Goal: Task Accomplishment & Management: Manage account settings

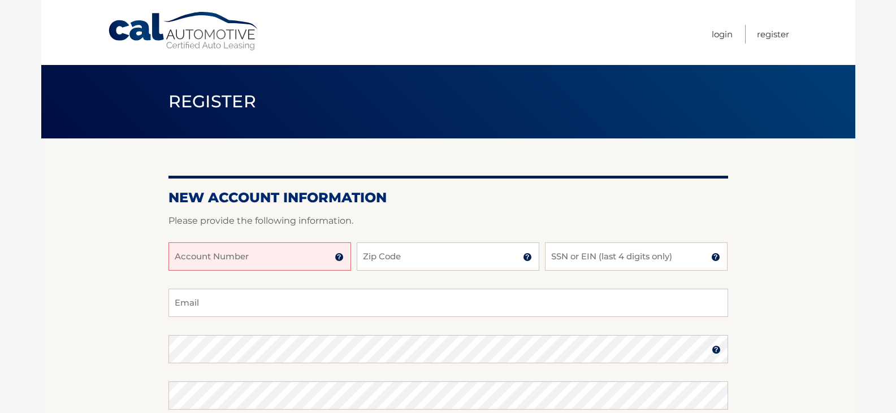
click at [300, 260] on input "Account Number" at bounding box center [259, 257] width 183 height 28
type input "44455989895"
click at [446, 256] on input "Zip Code" at bounding box center [448, 257] width 183 height 28
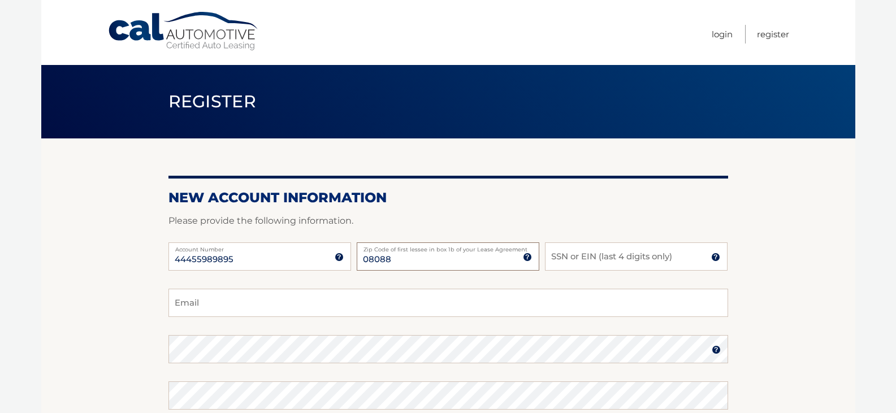
type input "08088"
click at [627, 256] on input "SSN or EIN (last 4 digits only)" at bounding box center [636, 257] width 183 height 28
type input "0257"
click at [253, 305] on input "Email" at bounding box center [448, 303] width 560 height 28
type input "mcanje01@gmail.com"
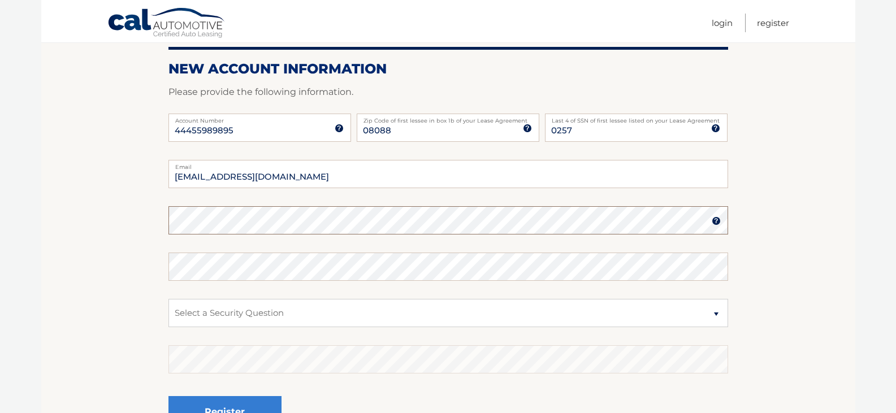
scroll to position [151, 0]
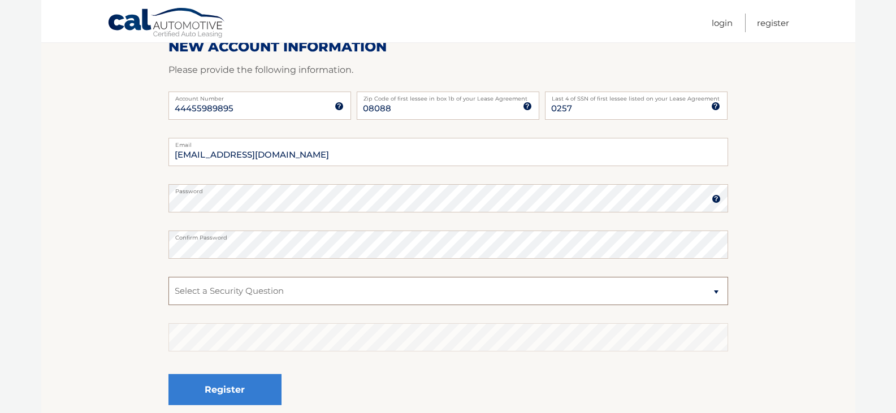
click at [232, 293] on select "Select a Security Question What was the name of your elementary school? What is…" at bounding box center [448, 291] width 560 height 28
select select "4"
click at [168, 277] on select "Select a Security Question What was the name of your elementary school? What is…" at bounding box center [448, 291] width 560 height 28
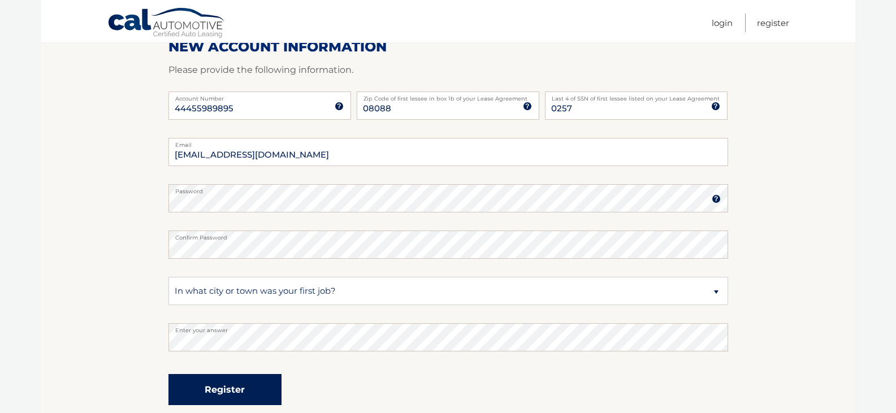
click at [216, 392] on button "Register" at bounding box center [224, 389] width 113 height 31
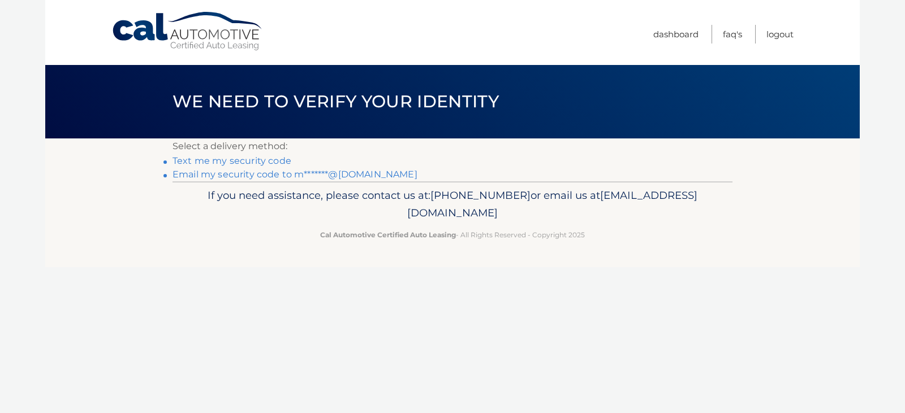
click at [488, 237] on p "Cal Automotive Certified Auto Leasing - All Rights Reserved - Copyright 2025" at bounding box center [452, 235] width 545 height 12
click at [238, 175] on link "Email my security code to m*******@gmail.com" at bounding box center [294, 174] width 245 height 11
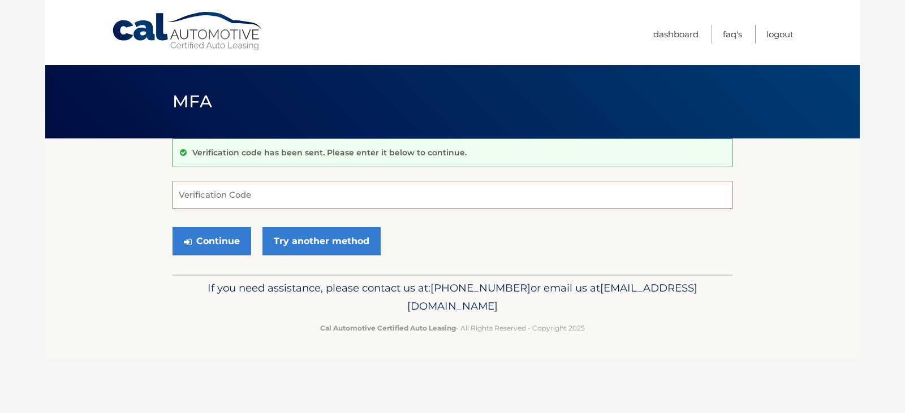
click at [269, 190] on input "Verification Code" at bounding box center [452, 195] width 560 height 28
paste input "936729"
click at [214, 246] on button "Continue" at bounding box center [211, 241] width 79 height 28
type input "936729"
click at [213, 244] on button "Continue" at bounding box center [211, 241] width 79 height 28
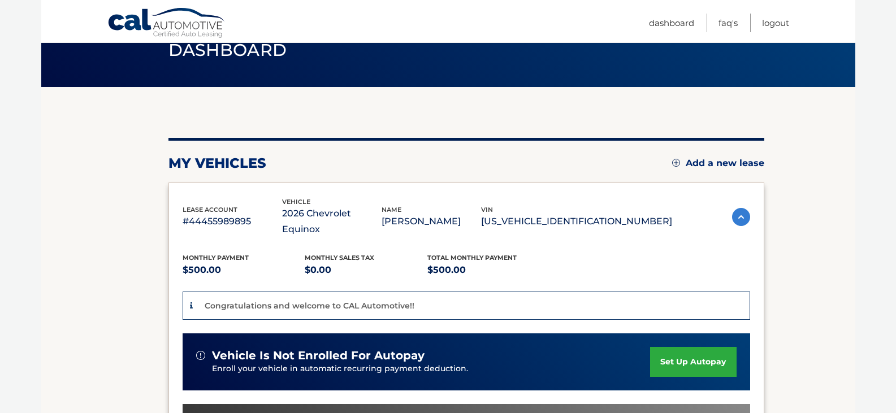
scroll to position [13, 0]
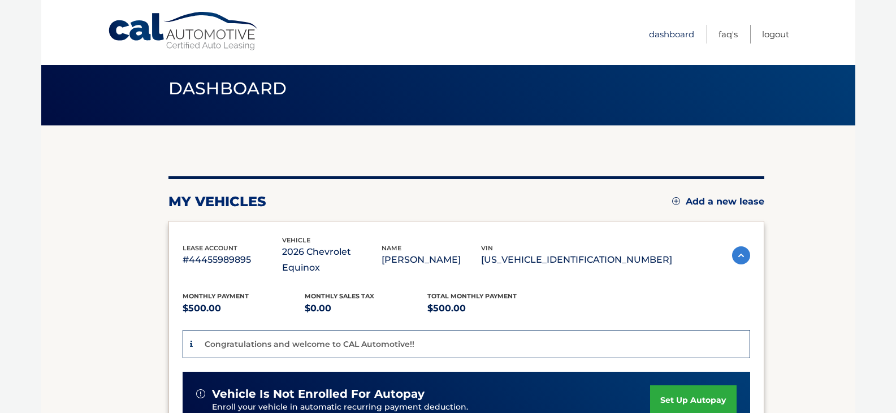
click at [671, 37] on link "Dashboard" at bounding box center [671, 34] width 45 height 19
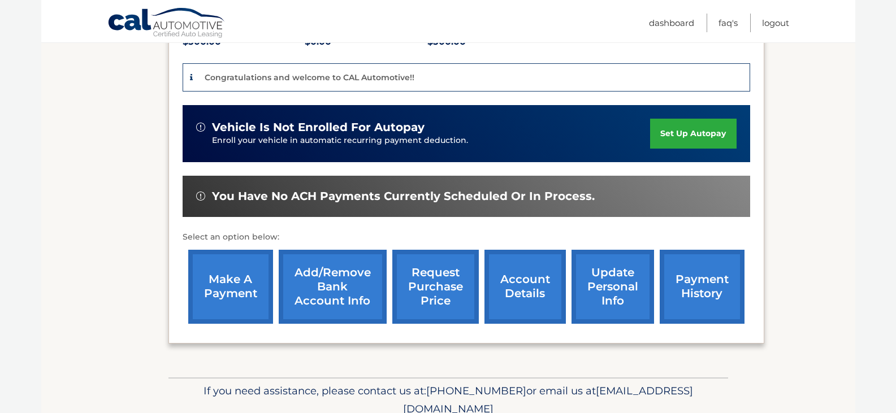
scroll to position [301, 0]
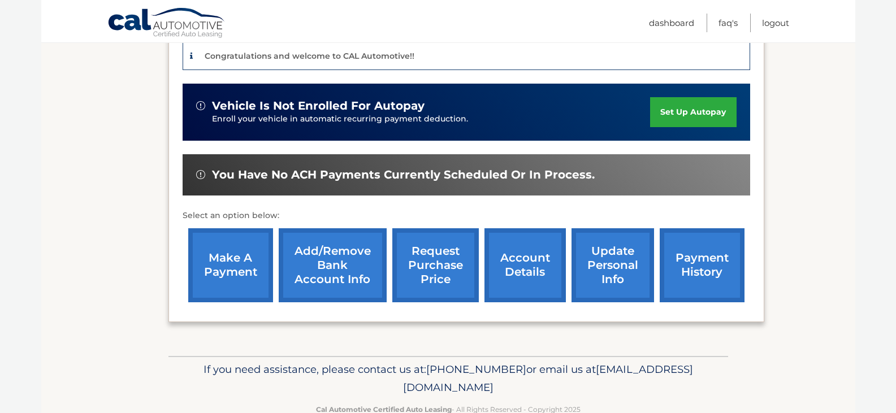
click at [535, 263] on link "account details" at bounding box center [525, 265] width 81 height 74
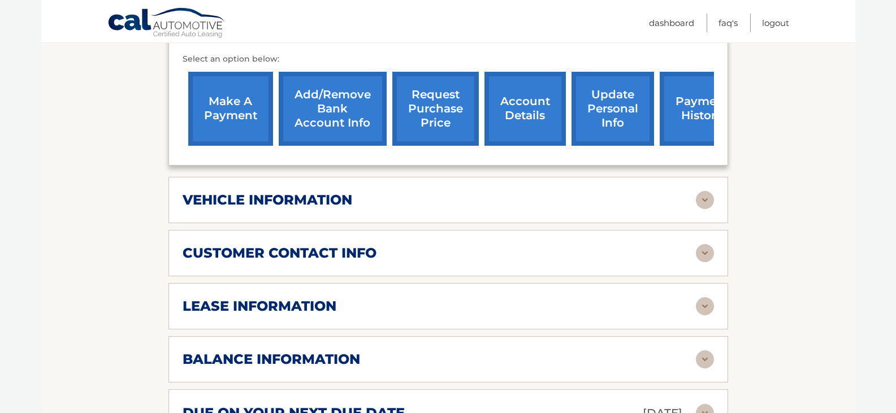
scroll to position [452, 0]
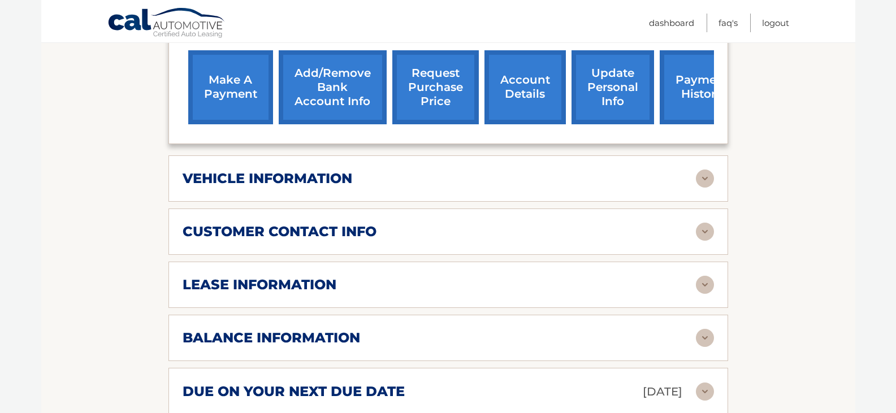
click at [645, 170] on div "vehicle information" at bounding box center [439, 178] width 513 height 17
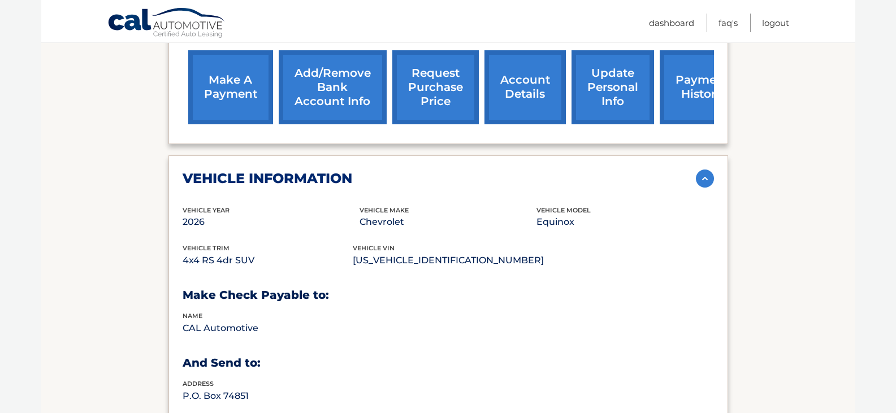
scroll to position [603, 0]
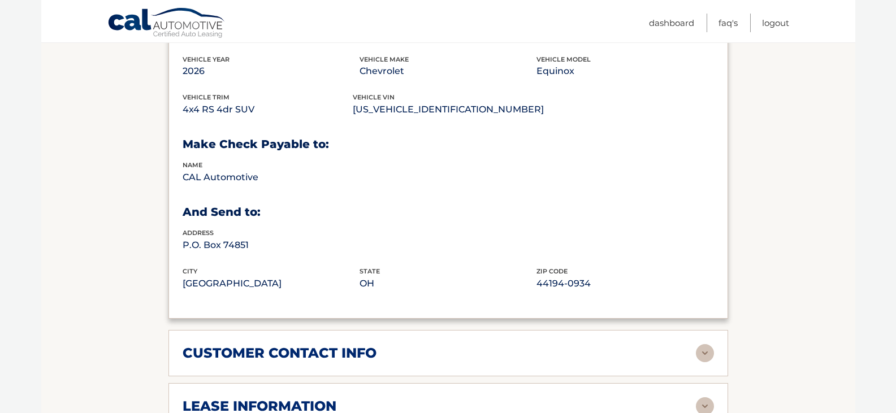
click at [436, 345] on div "customer contact info" at bounding box center [439, 353] width 513 height 17
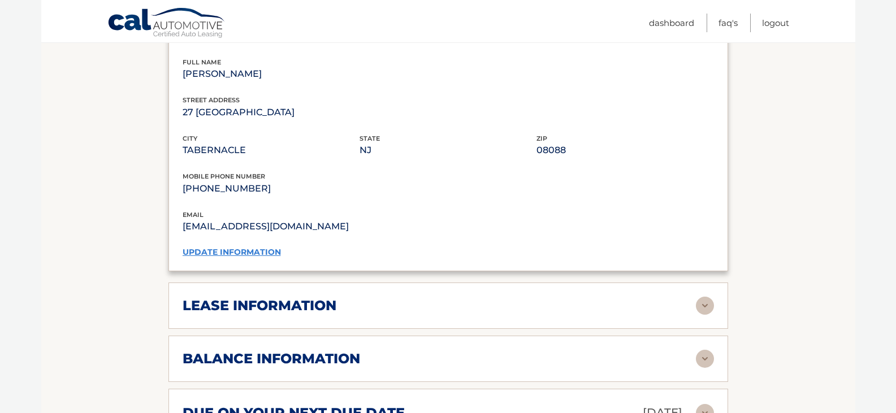
scroll to position [905, 0]
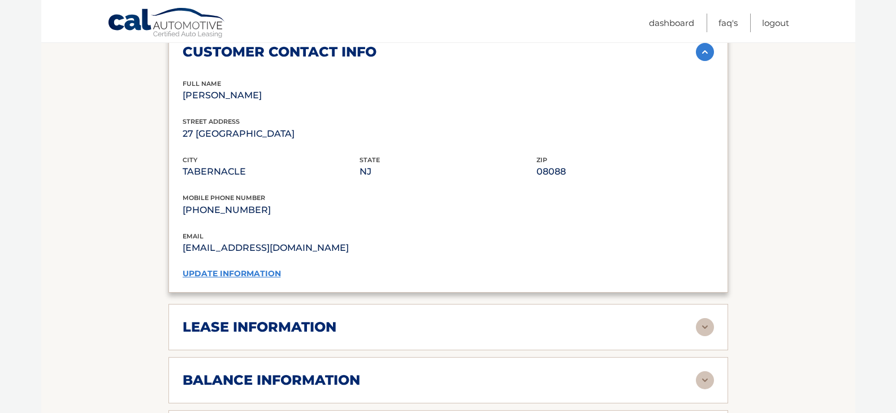
click at [420, 319] on div "lease information" at bounding box center [439, 327] width 513 height 17
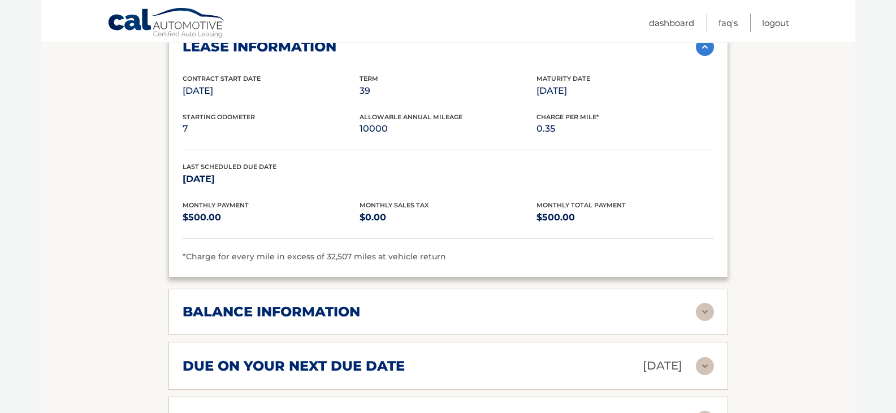
scroll to position [1206, 0]
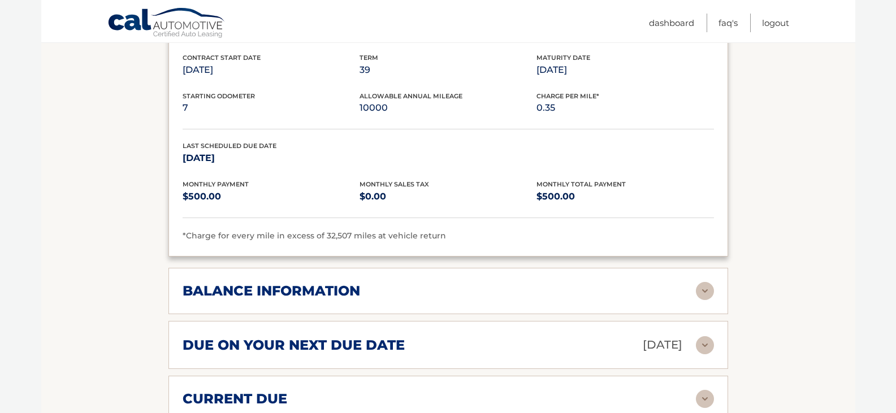
click at [420, 283] on div "balance information" at bounding box center [439, 291] width 513 height 17
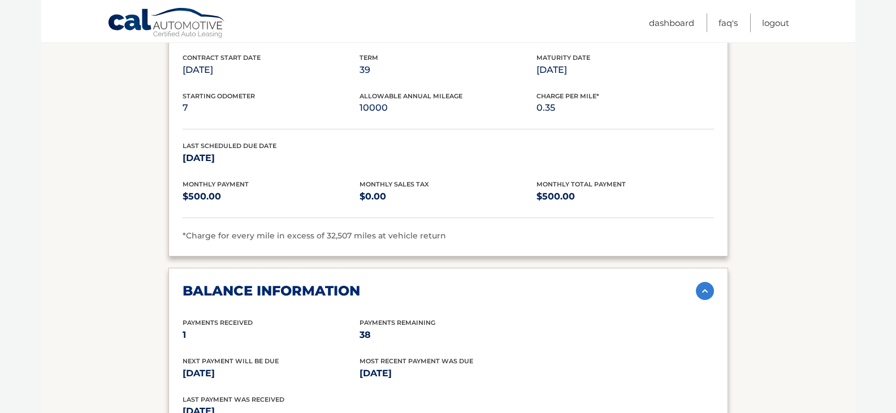
scroll to position [1357, 0]
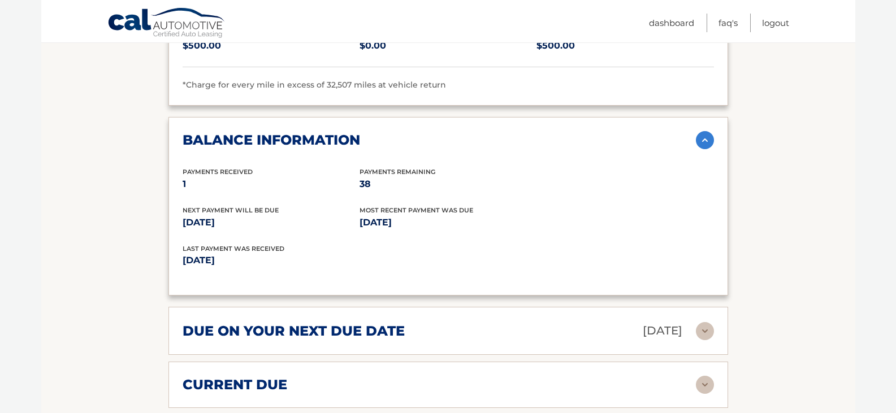
click at [430, 321] on div "due on your next due date Sep 02, 2025" at bounding box center [439, 331] width 513 height 20
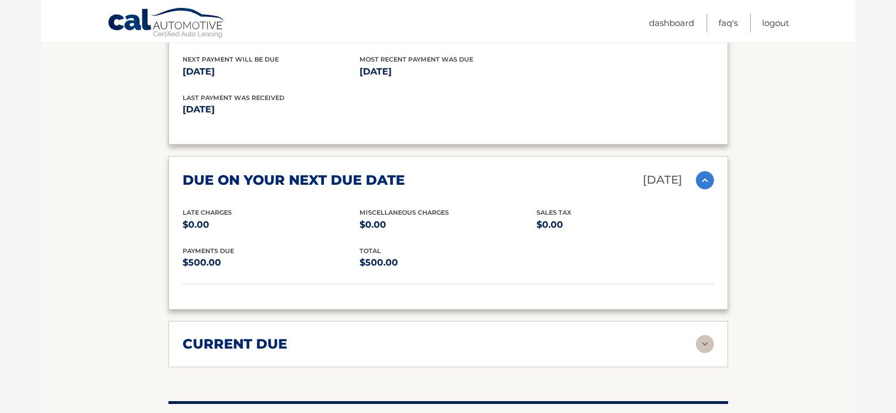
click at [433, 343] on div "current due Late Charges $0.00 Miscelleneous Charges* $0.00 Sales Tax $0.00 pay…" at bounding box center [448, 344] width 560 height 46
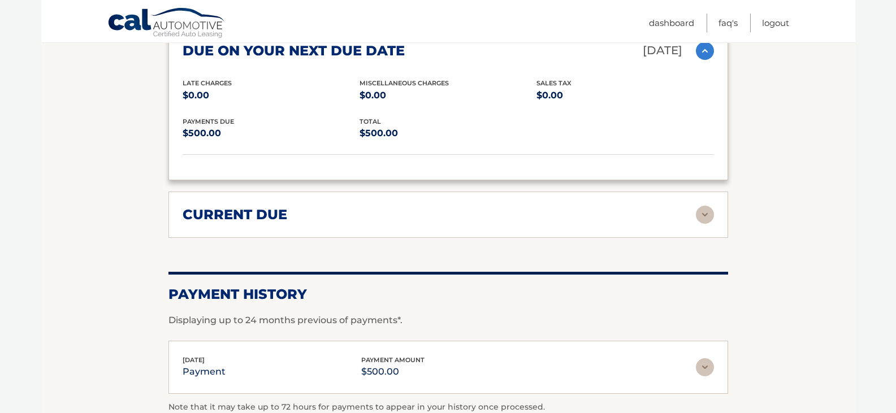
scroll to position [1658, 0]
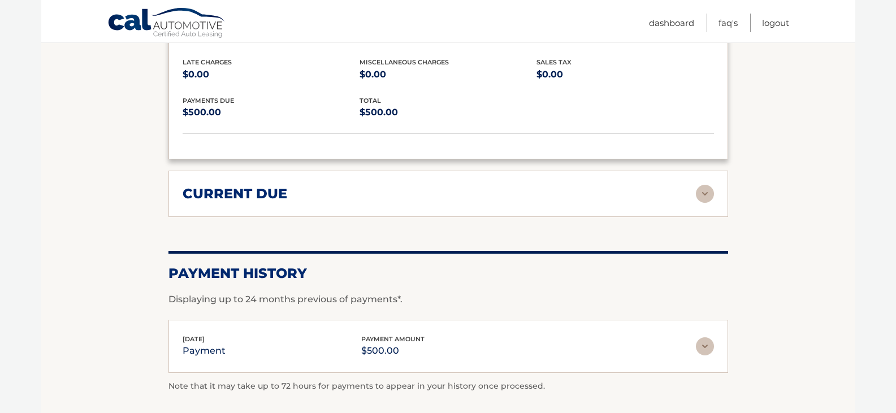
click at [593, 189] on div "current due Late Charges $0.00 Miscelleneous Charges* $0.00 Sales Tax $0.00 pay…" at bounding box center [448, 194] width 560 height 46
click at [699, 185] on img at bounding box center [705, 194] width 18 height 18
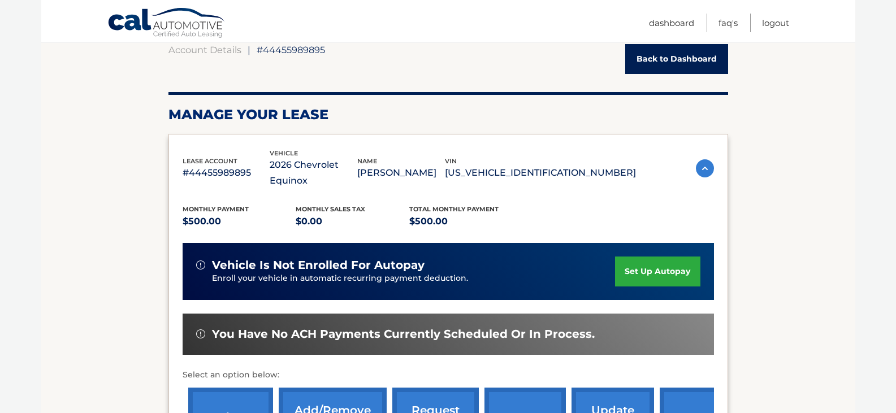
scroll to position [151, 0]
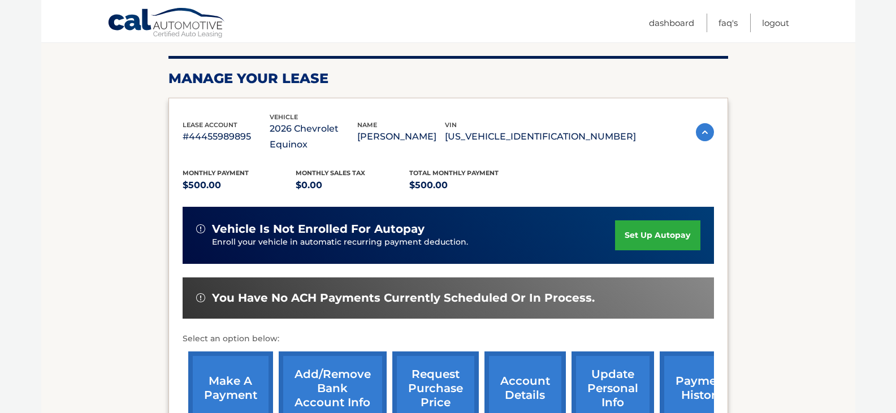
click at [685, 365] on link "payment history" at bounding box center [702, 389] width 85 height 74
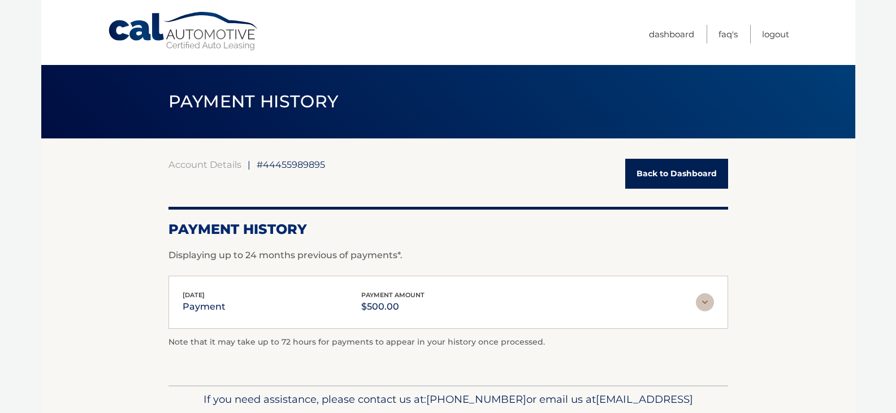
click at [706, 306] on img at bounding box center [705, 302] width 18 height 18
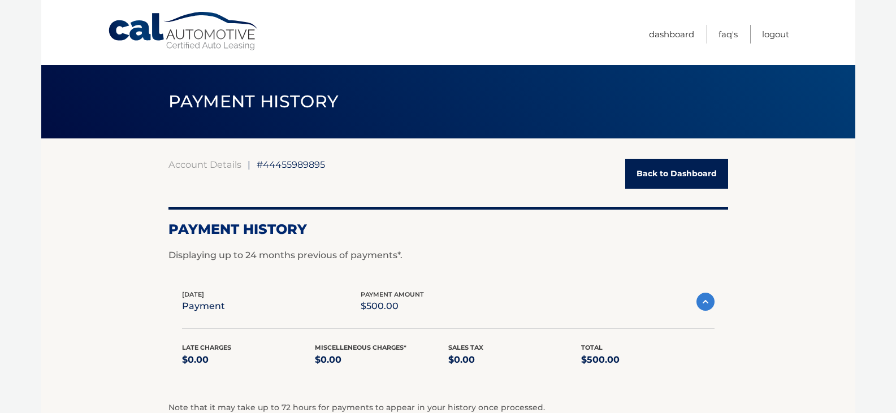
click at [658, 175] on link "Back to Dashboard" at bounding box center [676, 174] width 103 height 30
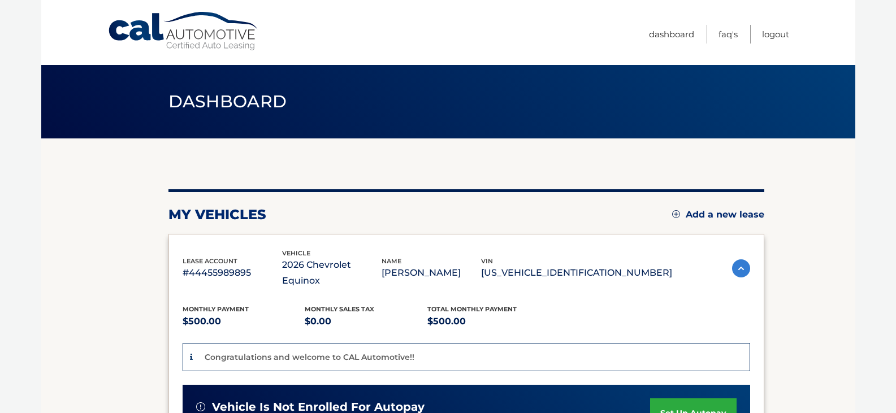
click at [219, 265] on p "#44455989895" at bounding box center [233, 273] width 100 height 16
copy p "44455989895"
click at [660, 34] on link "Dashboard" at bounding box center [671, 34] width 45 height 19
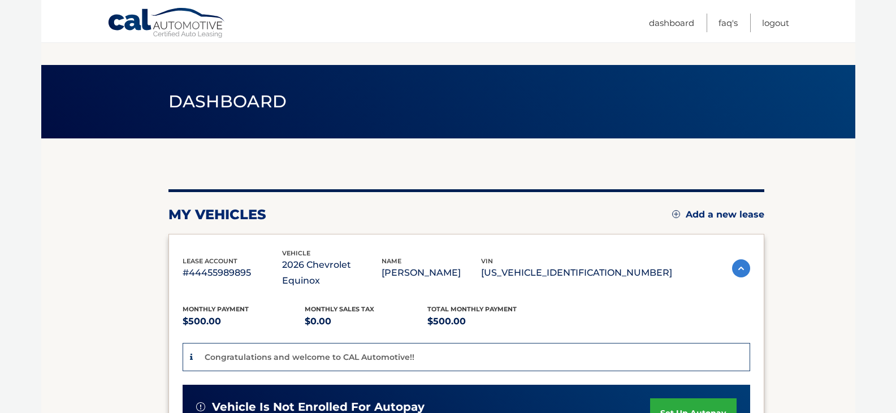
scroll to position [301, 0]
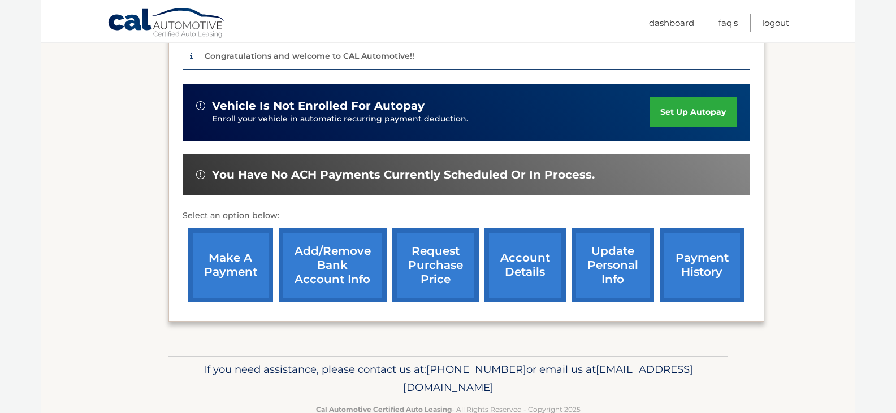
click at [611, 248] on link "update personal info" at bounding box center [613, 265] width 83 height 74
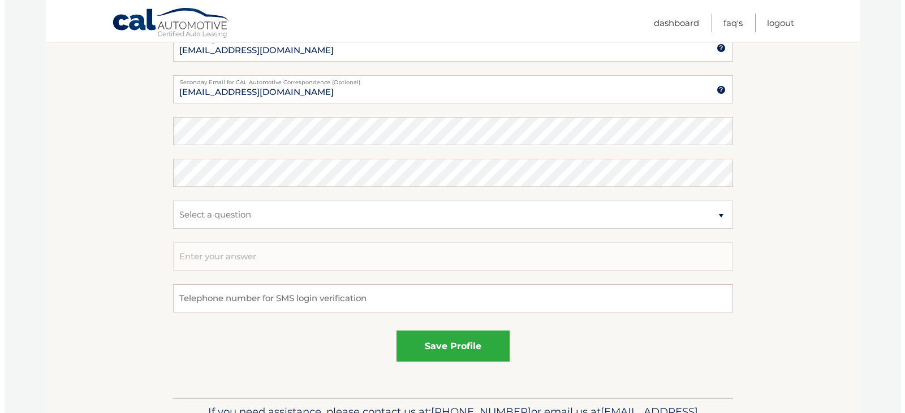
scroll to position [603, 0]
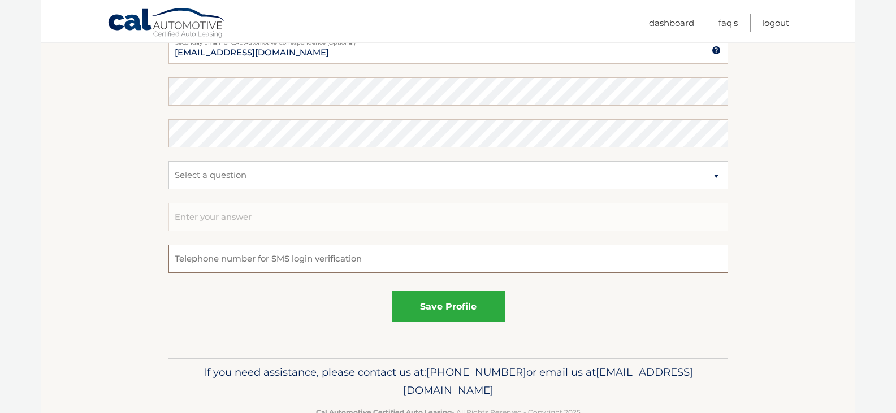
click at [194, 254] on input "tel" at bounding box center [448, 259] width 560 height 28
type input "6098709182"
type input "Forest Court"
click at [236, 178] on select "Select a question What was the name of your elementary school? What is your mot…" at bounding box center [448, 175] width 560 height 28
select select "4"
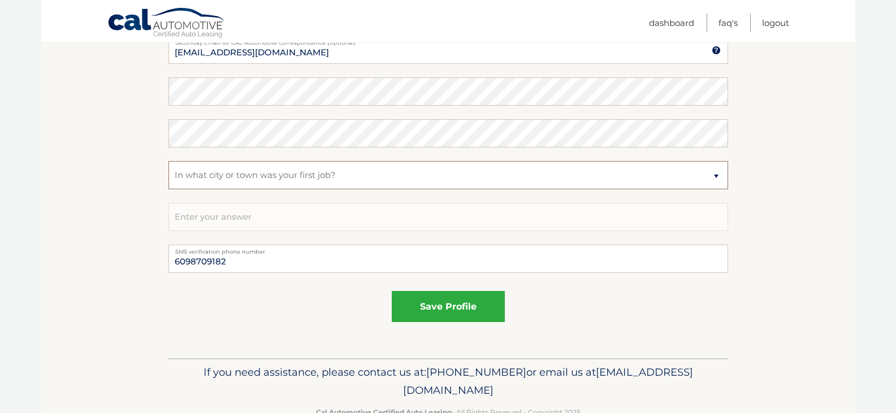
click at [168, 161] on select "Select a question What was the name of your elementary school? What is your mot…" at bounding box center [448, 175] width 560 height 28
click at [287, 222] on input "text" at bounding box center [448, 217] width 560 height 28
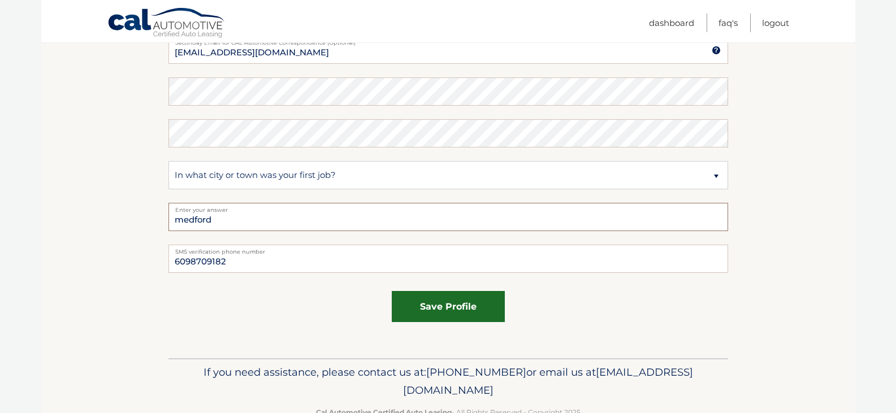
type input "medford"
click at [445, 306] on button "save profile" at bounding box center [448, 306] width 113 height 31
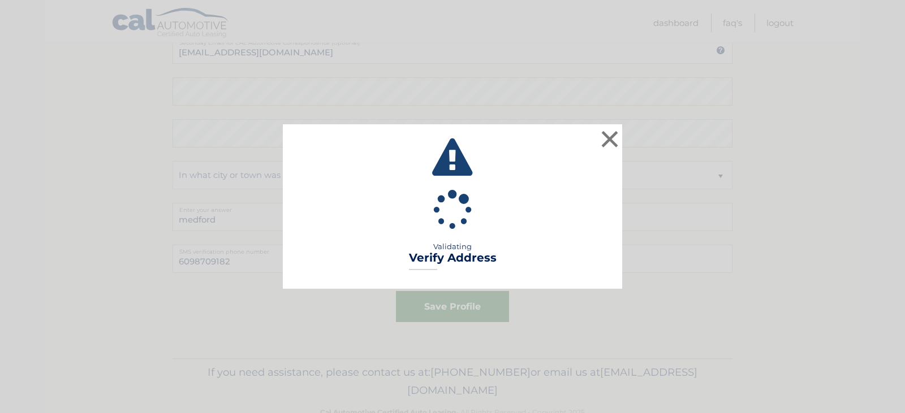
type input "FOREST COURT"
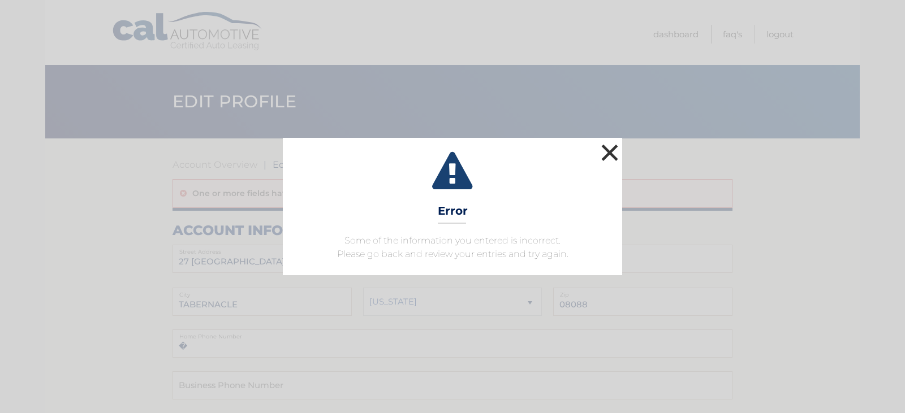
click at [608, 153] on button "×" at bounding box center [609, 152] width 23 height 23
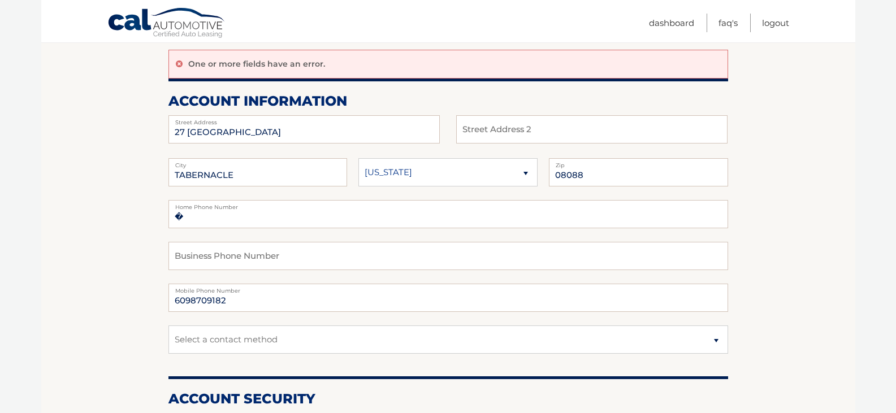
scroll to position [151, 0]
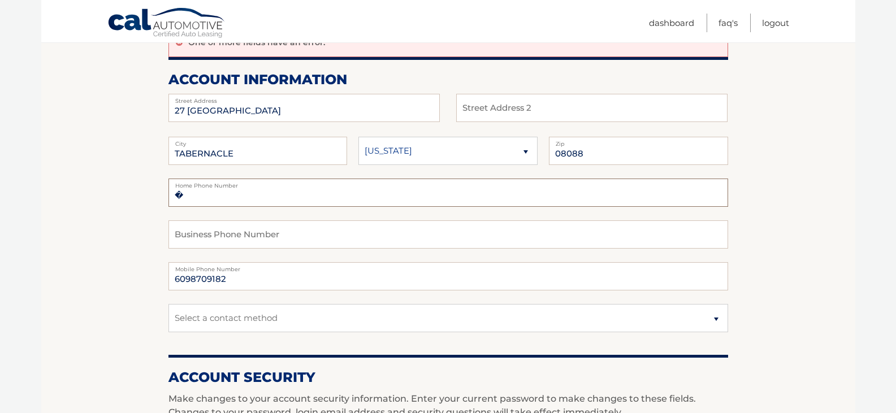
click at [397, 200] on input "�" at bounding box center [448, 193] width 560 height 28
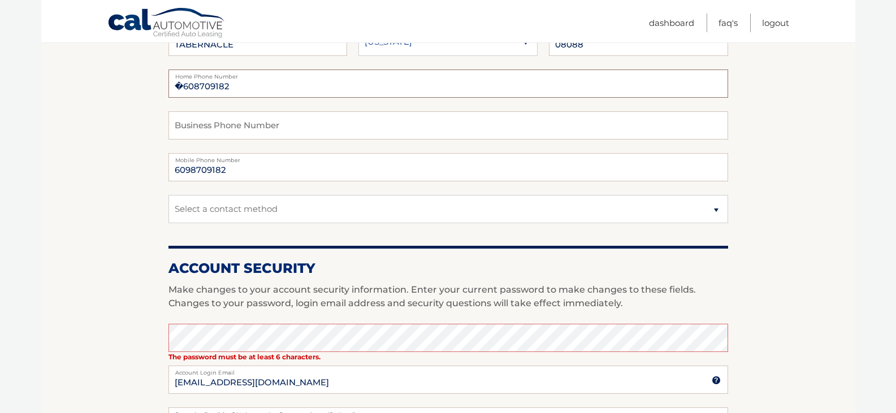
scroll to position [301, 0]
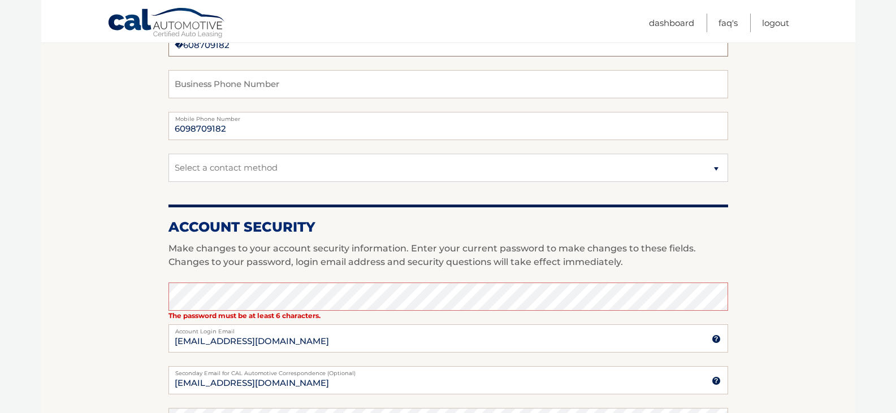
type input "�608709182"
click at [312, 174] on select "Select a contact method Mobile Home" at bounding box center [448, 168] width 560 height 28
select select "1"
click at [168, 154] on select "Select a contact method Mobile Home" at bounding box center [448, 168] width 560 height 28
click at [114, 284] on section "Account Overview | Edit Profile One or more fields have an error. account infor…" at bounding box center [448, 263] width 814 height 852
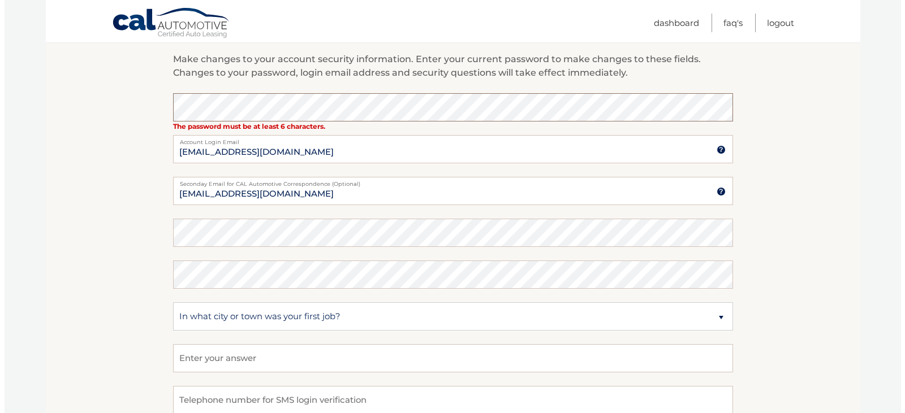
scroll to position [603, 0]
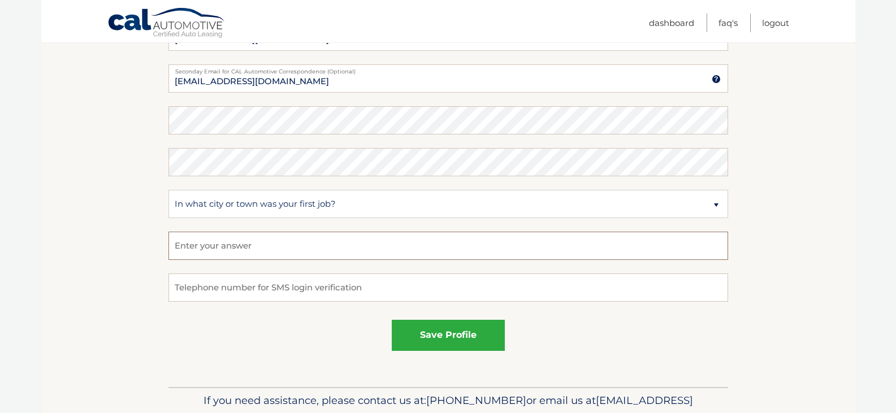
click at [337, 245] on input "text" at bounding box center [448, 246] width 560 height 28
type input "medford"
click at [308, 329] on div "save profile" at bounding box center [448, 335] width 560 height 31
click at [308, 289] on input "tel" at bounding box center [448, 288] width 560 height 28
type input "6098709182"
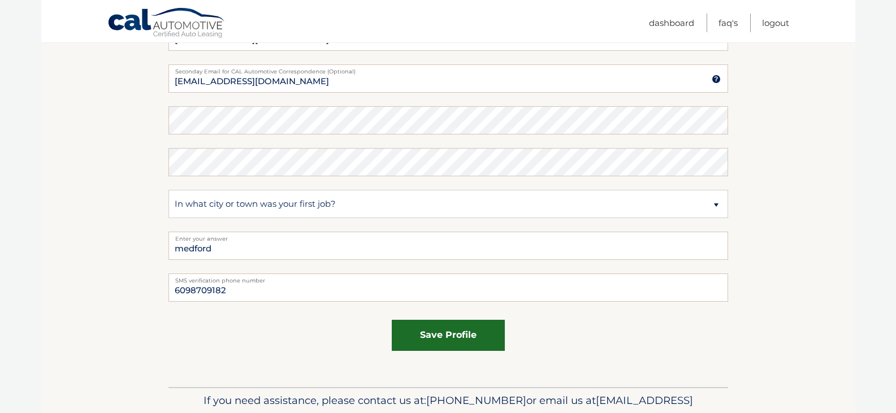
click at [426, 329] on button "save profile" at bounding box center [448, 335] width 113 height 31
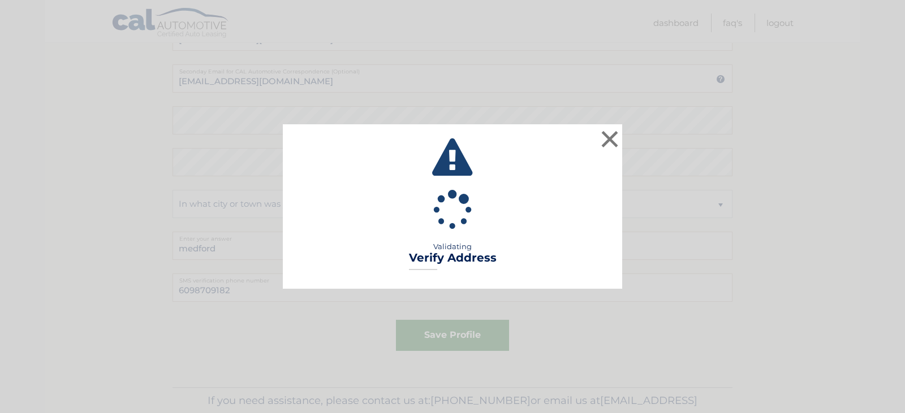
type input "FOREST COURT"
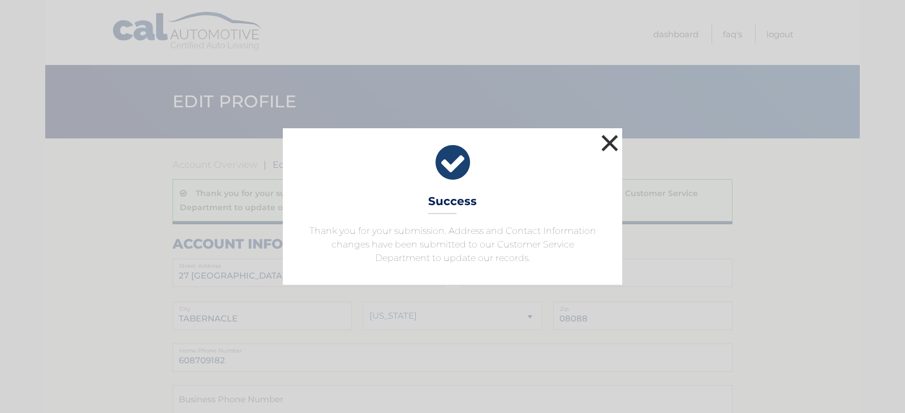
click at [608, 135] on button "×" at bounding box center [609, 143] width 23 height 23
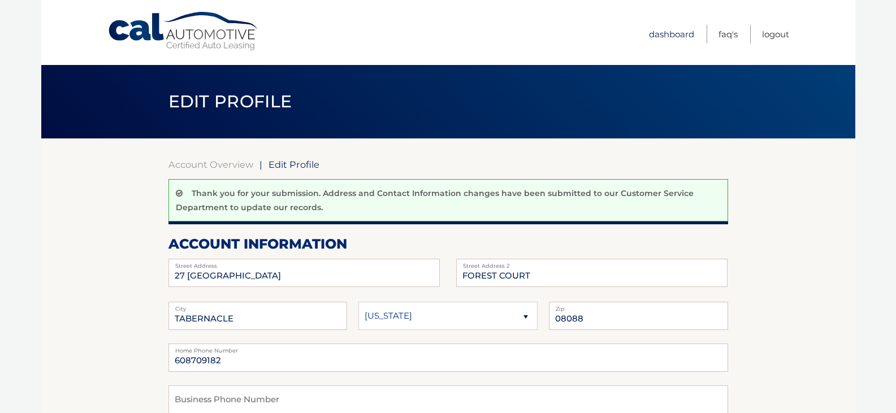
click at [676, 33] on link "Dashboard" at bounding box center [671, 34] width 45 height 19
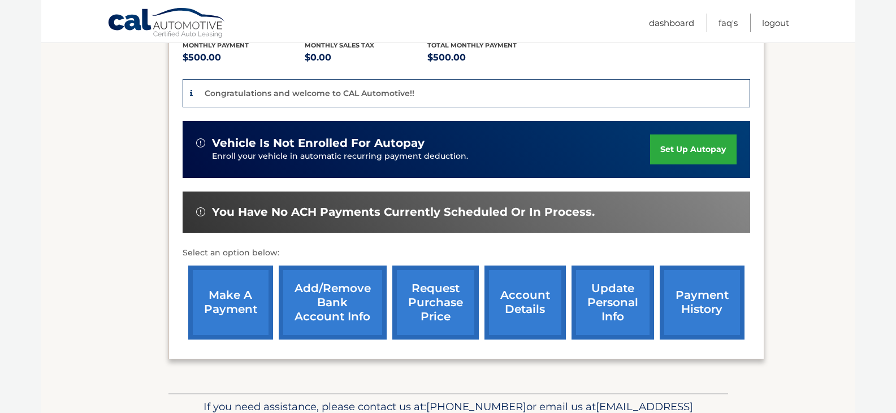
scroll to position [301, 0]
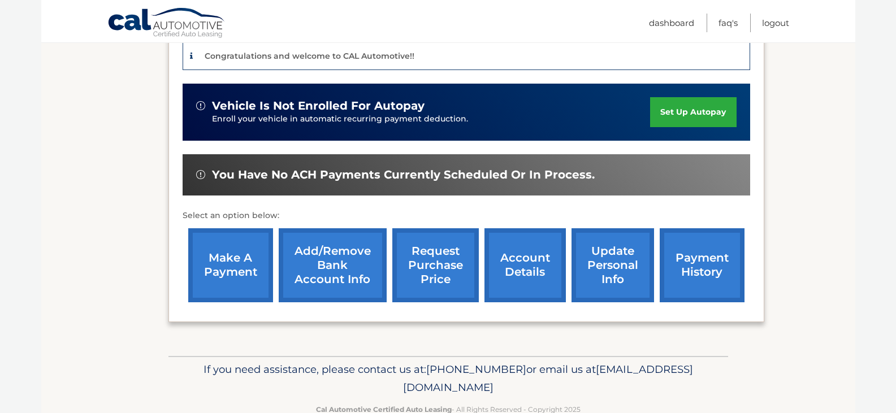
click at [719, 265] on link "payment history" at bounding box center [702, 265] width 85 height 74
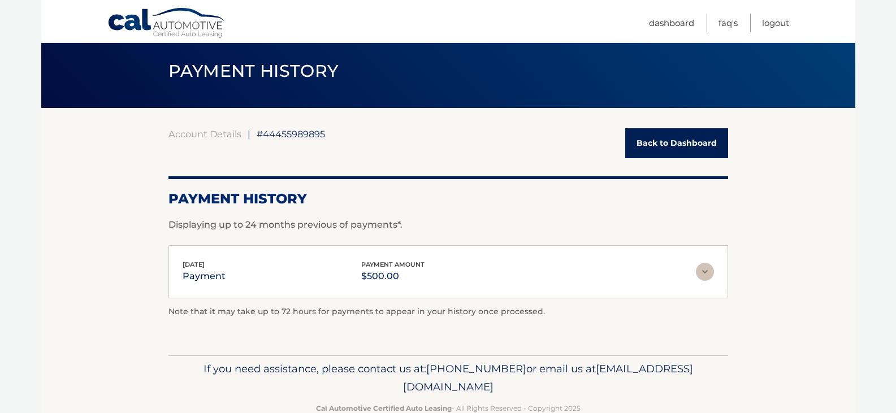
scroll to position [58, 0]
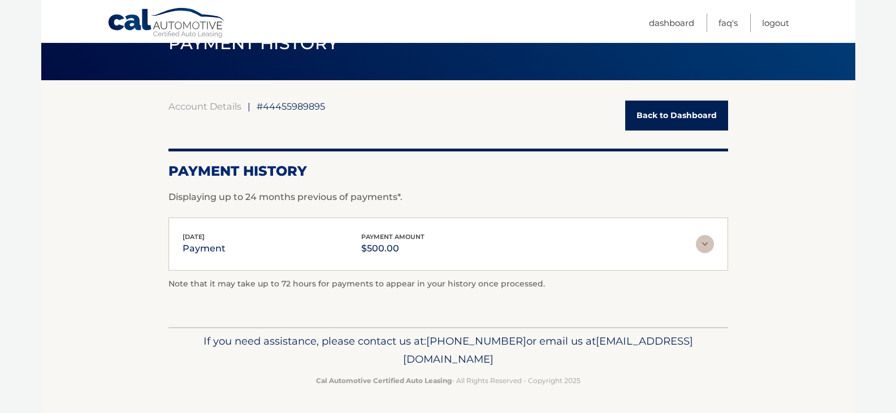
click at [702, 247] on img at bounding box center [705, 244] width 18 height 18
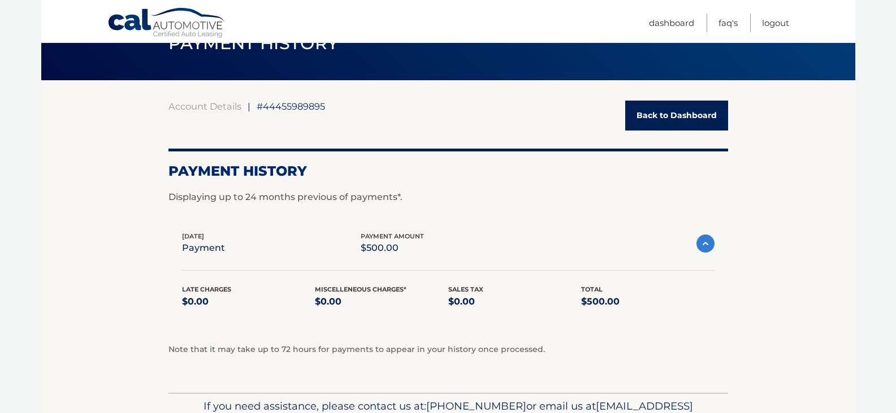
click at [702, 247] on img at bounding box center [706, 244] width 18 height 18
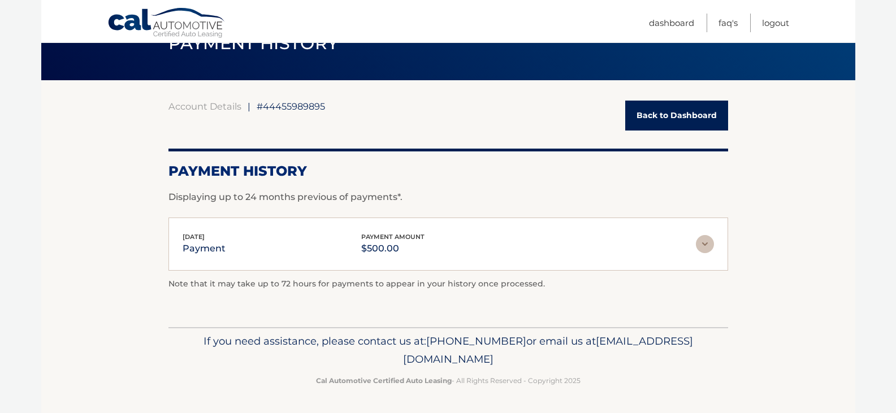
click at [700, 113] on link "Back to Dashboard" at bounding box center [676, 116] width 103 height 30
